Goal: Find specific page/section: Find specific page/section

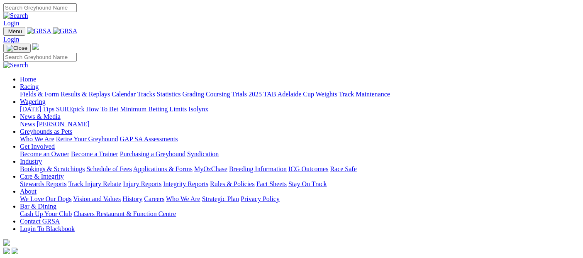
click at [39, 83] on link "Racing" at bounding box center [29, 86] width 19 height 7
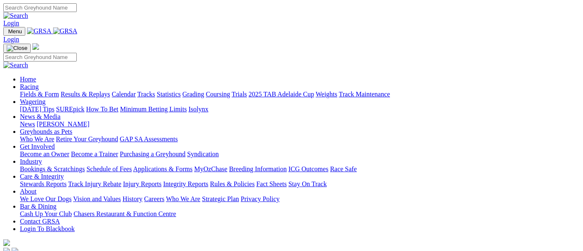
click at [32, 91] on link "Fields & Form" at bounding box center [39, 94] width 39 height 7
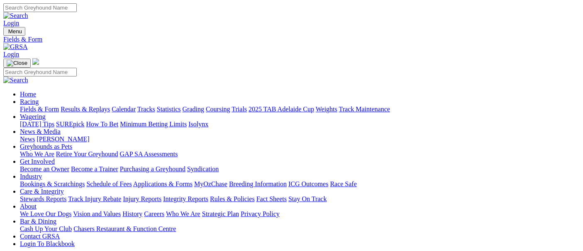
click at [136, 105] on link "Calendar" at bounding box center [124, 108] width 24 height 7
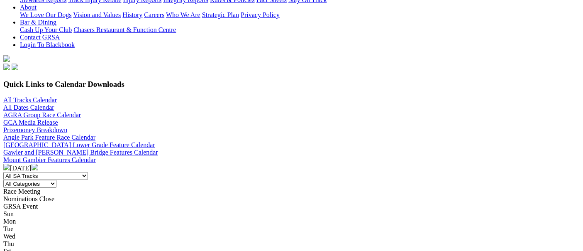
scroll to position [184, 0]
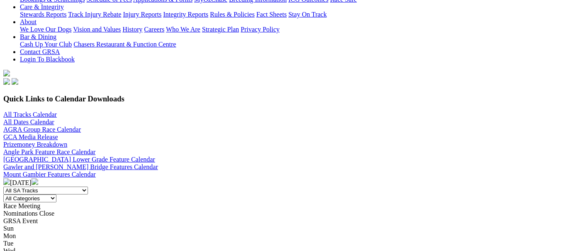
click at [38, 178] on img at bounding box center [35, 181] width 7 height 7
